Goal: Task Accomplishment & Management: Use online tool/utility

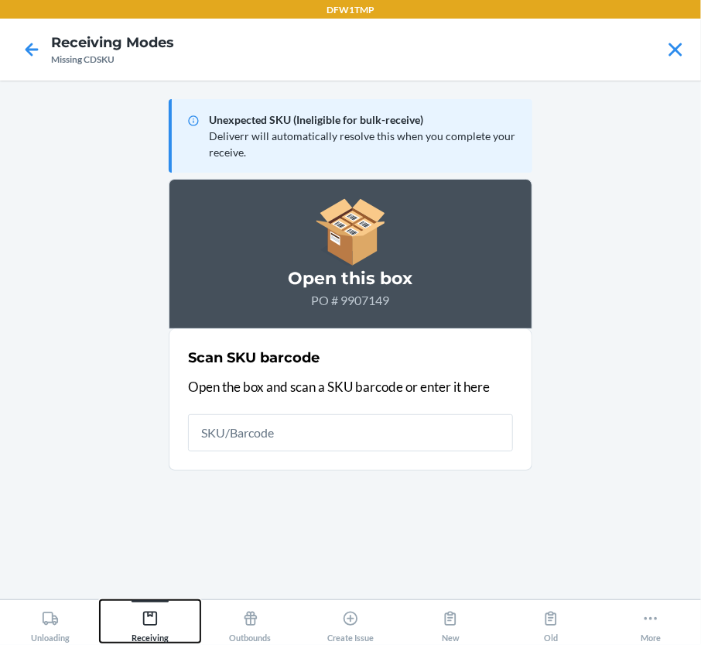
click at [150, 633] on div "Receiving" at bounding box center [150, 623] width 37 height 39
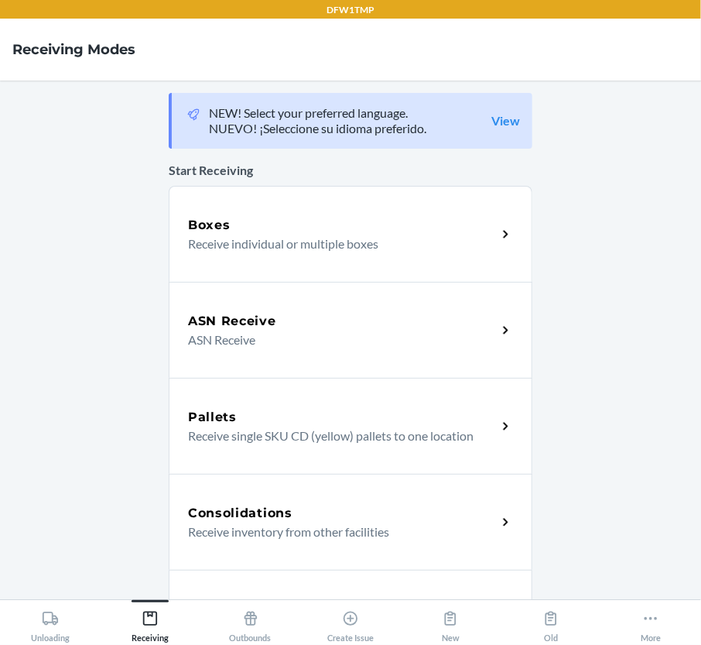
click at [240, 339] on p "ASN Receive" at bounding box center [336, 340] width 296 height 19
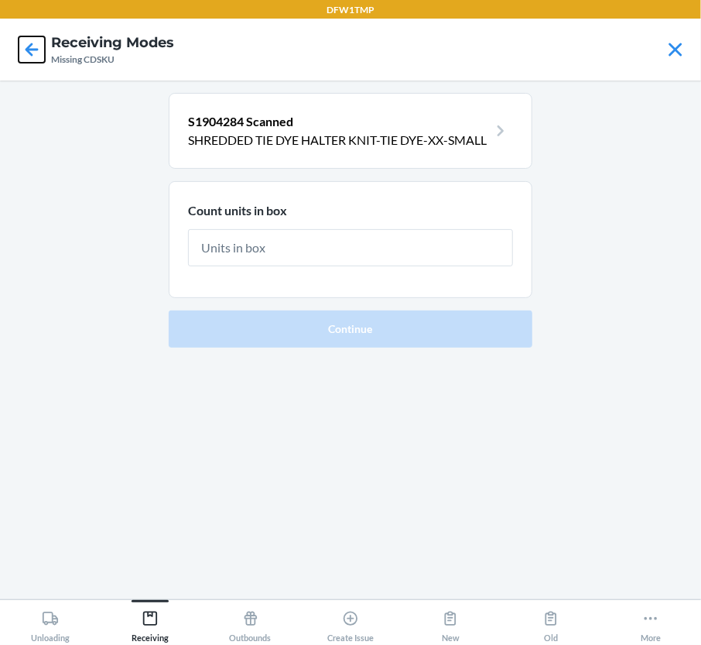
click at [33, 60] on icon at bounding box center [32, 49] width 26 height 26
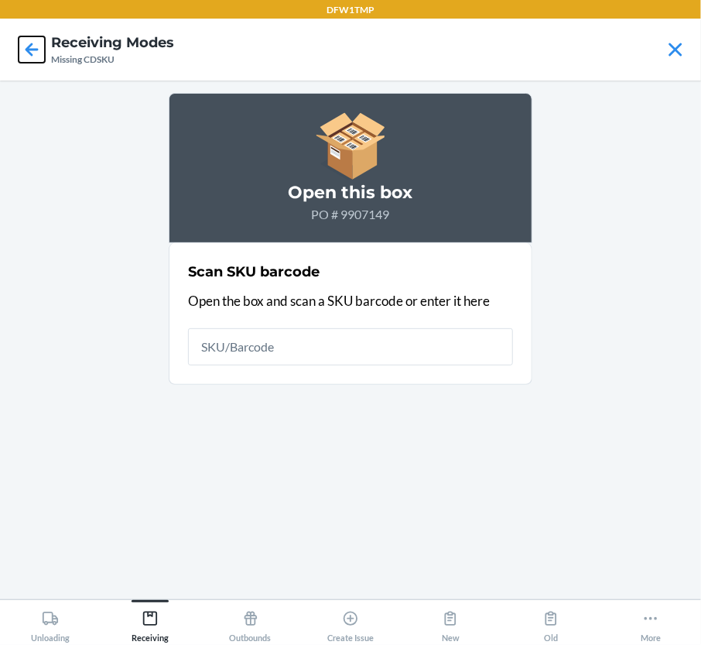
click at [33, 60] on icon at bounding box center [32, 49] width 26 height 26
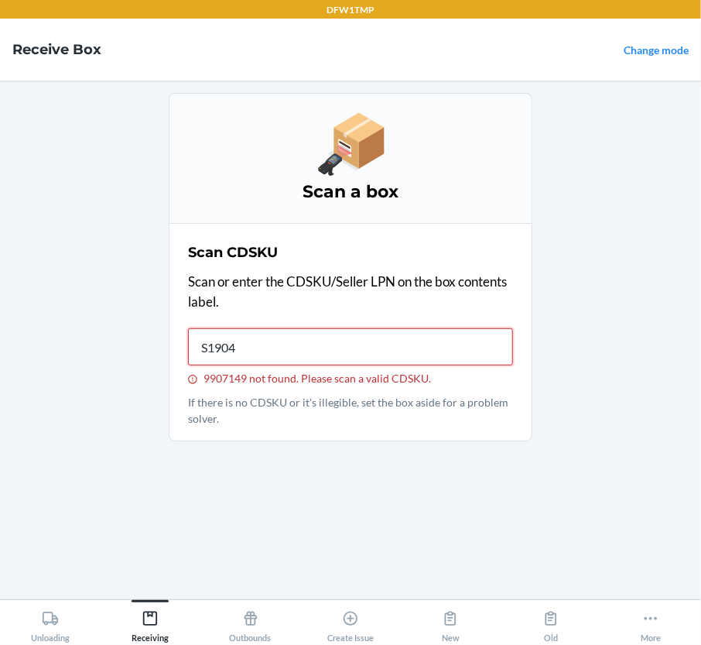
type input "S19049"
click at [180, 619] on button "Receiving" at bounding box center [150, 621] width 100 height 43
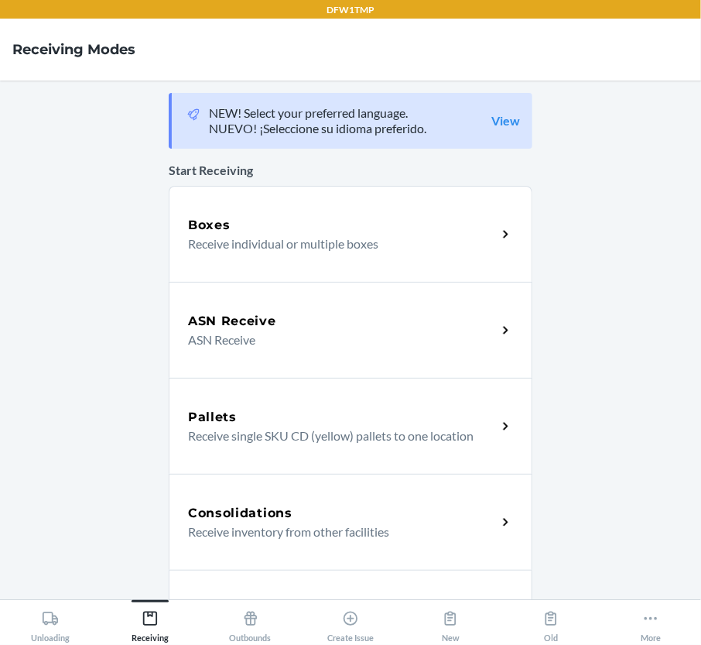
click at [341, 320] on div "ASN Receive" at bounding box center [342, 321] width 309 height 19
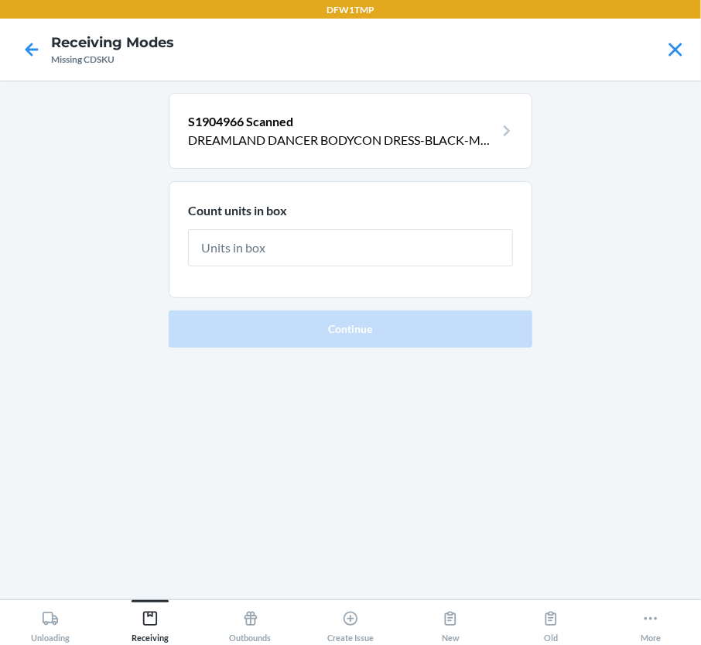
click at [17, 57] on div at bounding box center [31, 49] width 39 height 39
click at [37, 46] on icon at bounding box center [32, 49] width 26 height 26
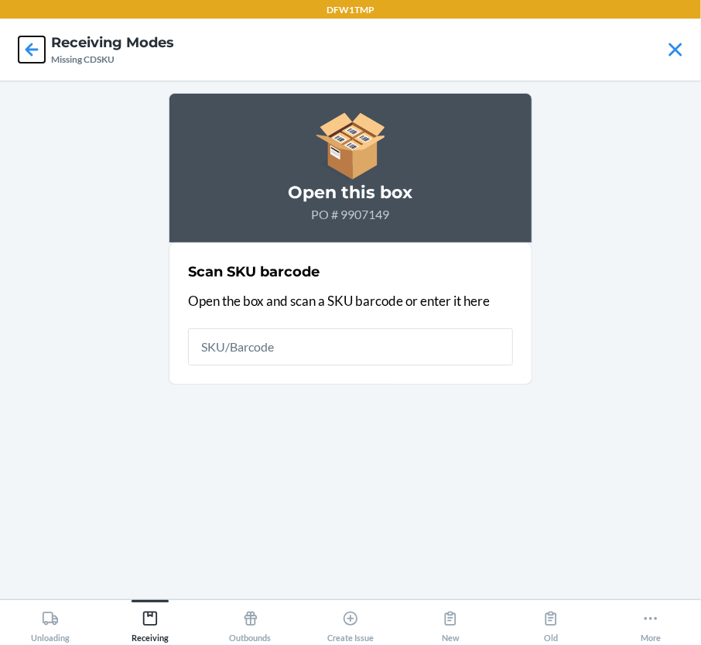
click at [34, 46] on icon at bounding box center [32, 49] width 26 height 26
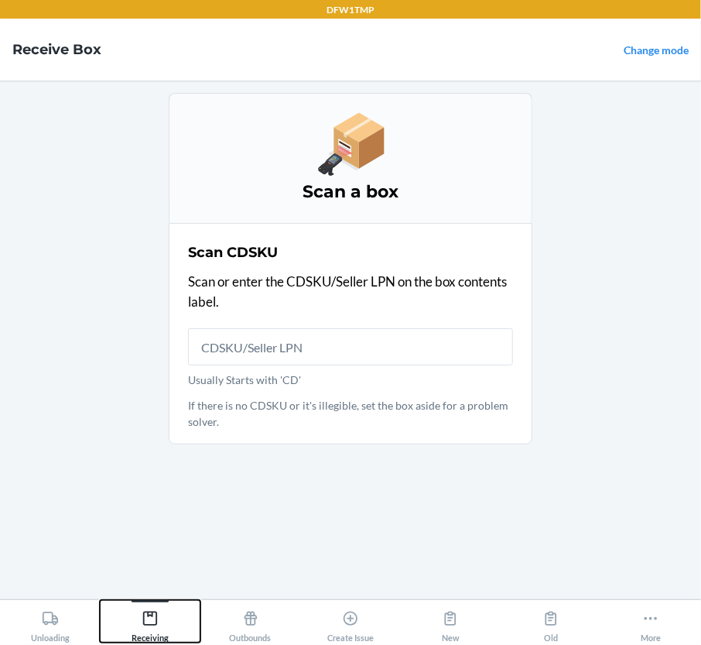
click at [153, 614] on icon at bounding box center [150, 618] width 17 height 17
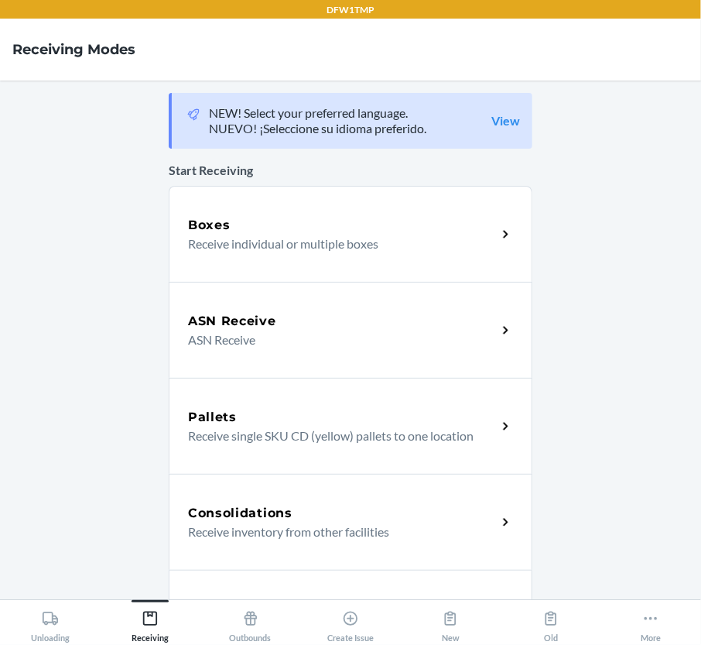
click at [291, 314] on div "ASN Receive" at bounding box center [342, 321] width 309 height 19
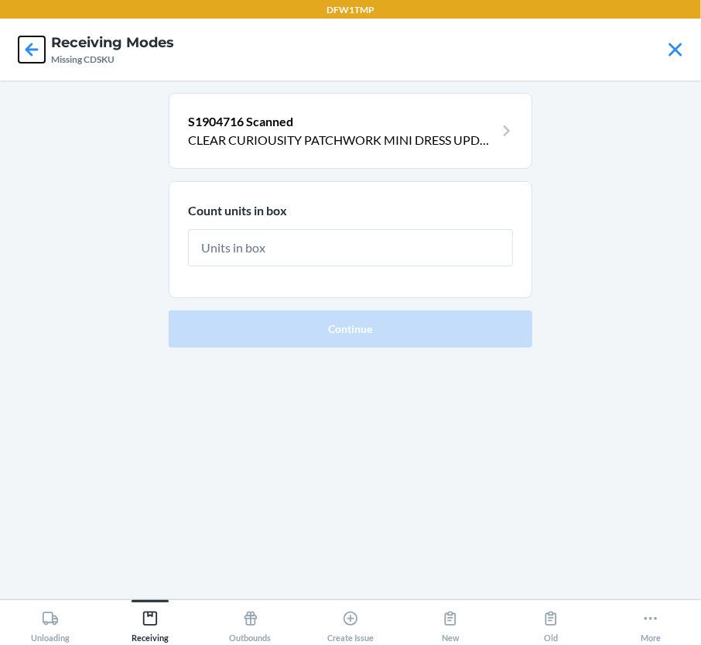
click at [36, 41] on icon at bounding box center [32, 49] width 26 height 26
click at [27, 43] on icon at bounding box center [32, 49] width 26 height 26
click at [29, 49] on icon at bounding box center [32, 49] width 13 height 13
click at [22, 48] on icon at bounding box center [32, 49] width 26 height 26
click at [32, 47] on icon at bounding box center [32, 49] width 26 height 26
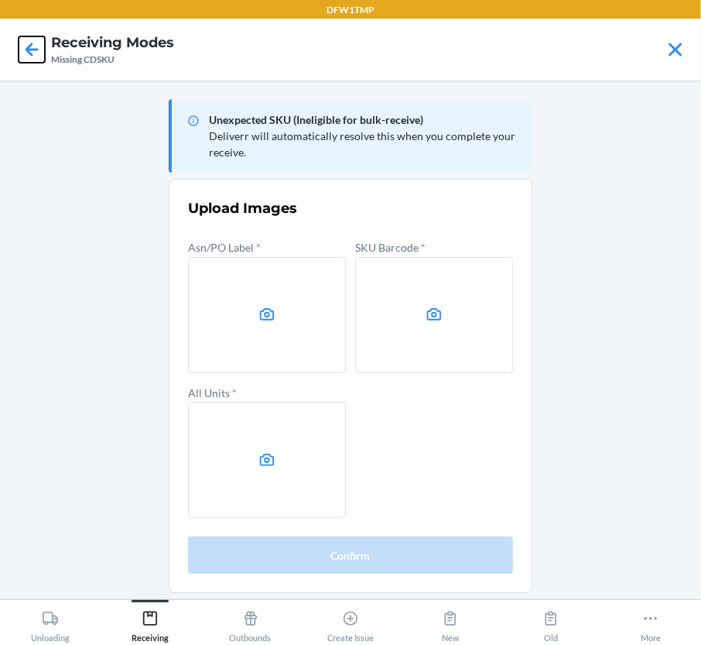
click at [27, 57] on icon at bounding box center [32, 49] width 26 height 26
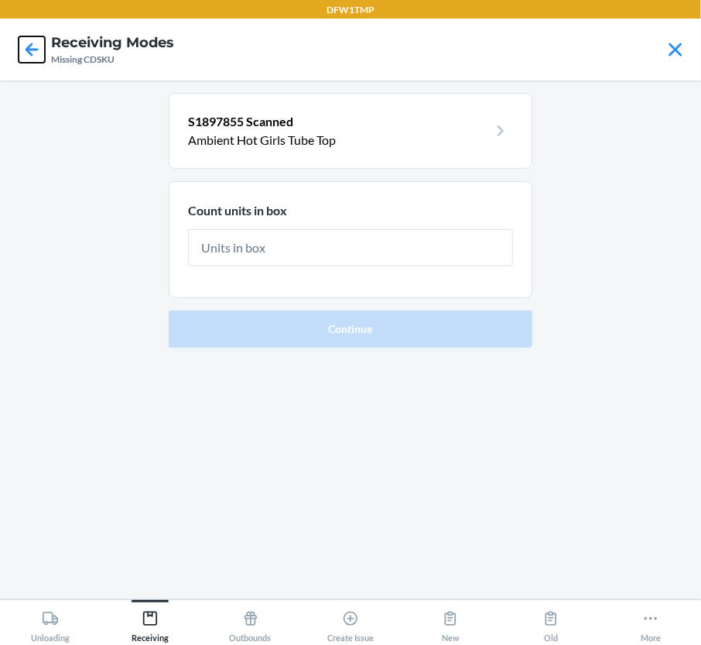
click at [27, 57] on icon at bounding box center [32, 49] width 26 height 26
click at [29, 52] on icon at bounding box center [32, 49] width 13 height 13
click at [30, 52] on icon at bounding box center [32, 49] width 13 height 13
